Goal: Find specific page/section: Find specific page/section

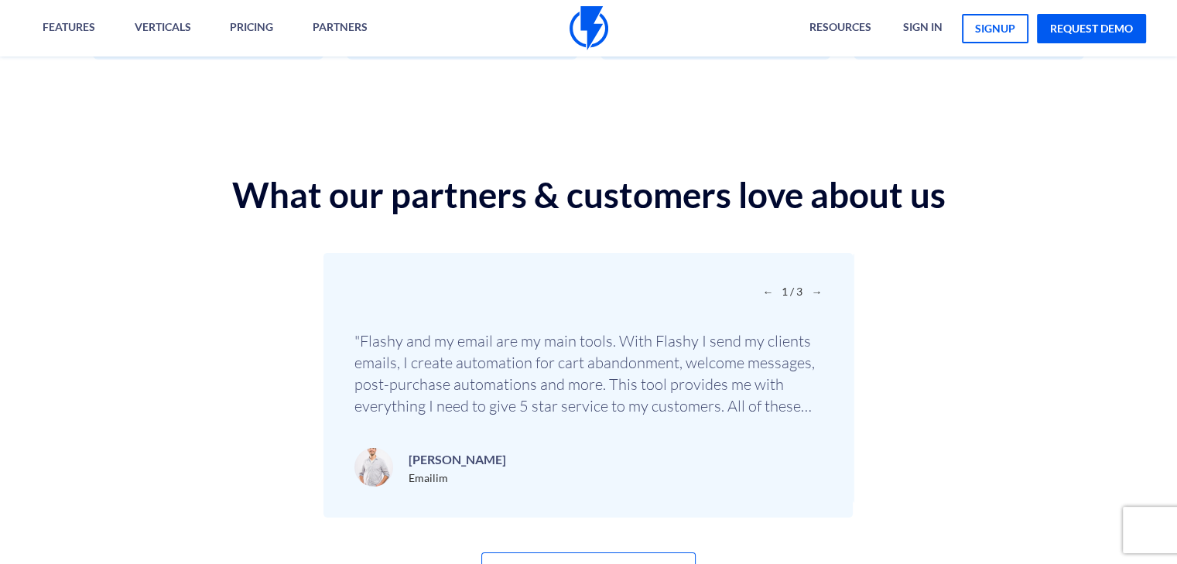
scroll to position [5436, 0]
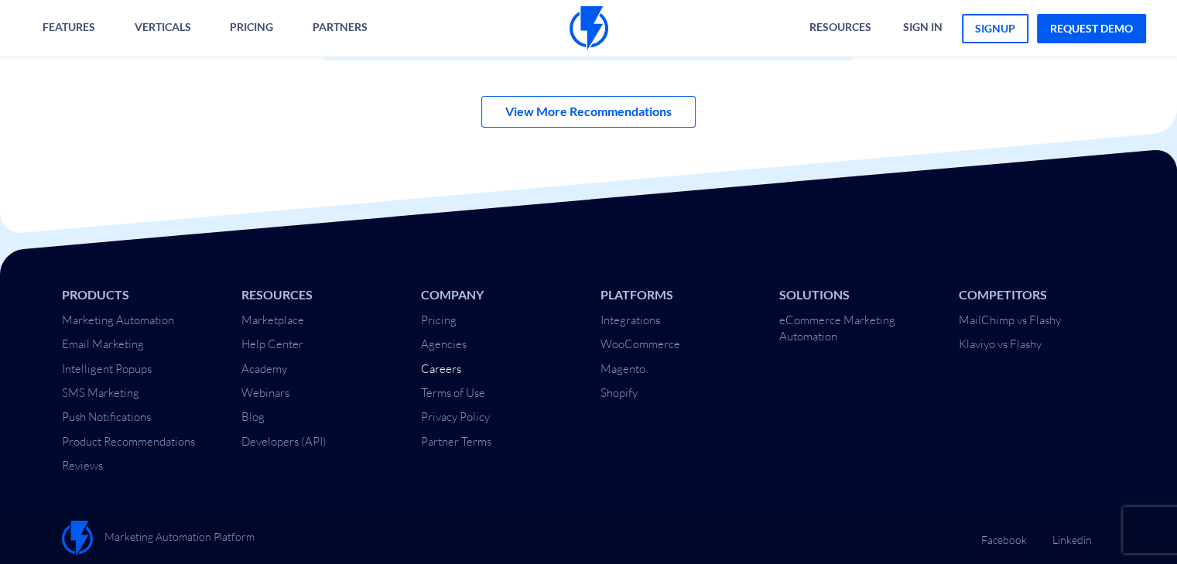
click at [443, 368] on link "Careers" at bounding box center [441, 369] width 40 height 15
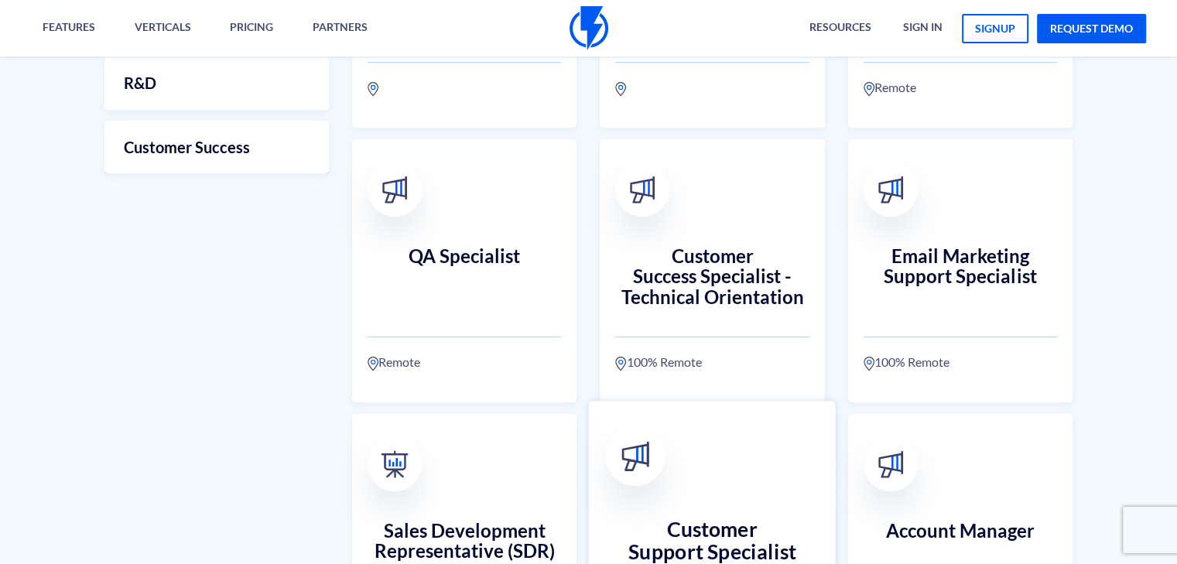
scroll to position [814, 0]
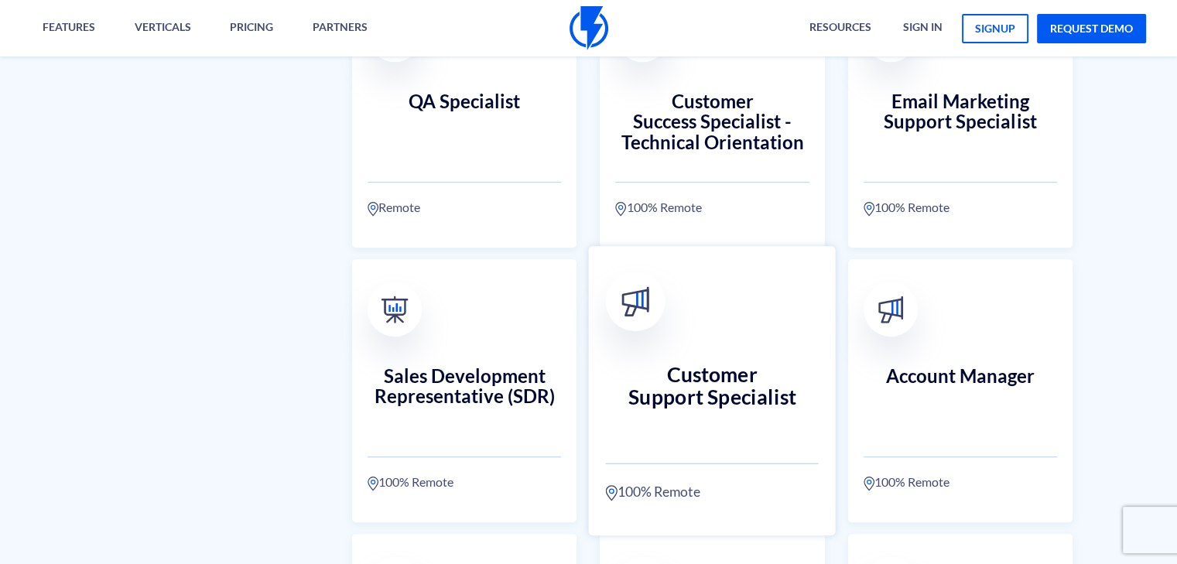
click at [717, 365] on h3 "Customer Support Specialist" at bounding box center [712, 398] width 213 height 68
